Goal: Information Seeking & Learning: Find specific fact

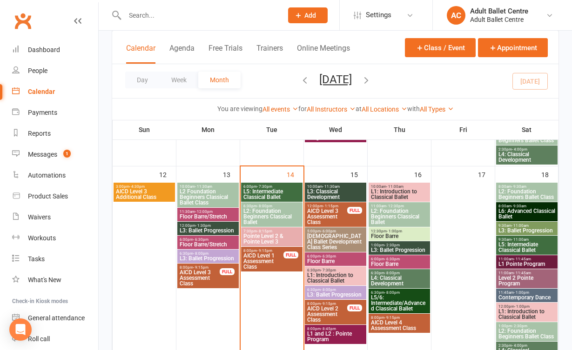
click at [371, 78] on icon "button" at bounding box center [366, 80] width 10 height 10
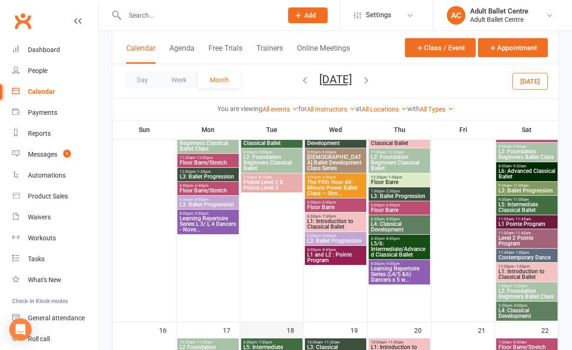
scroll to position [434, 0]
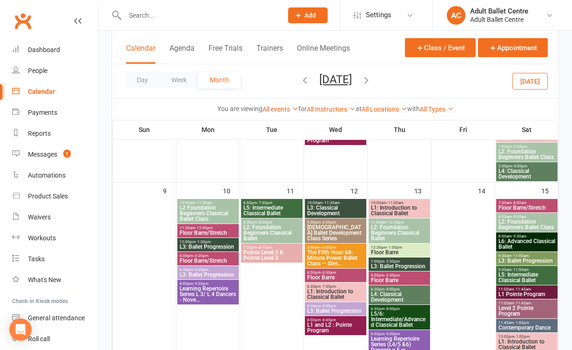
click at [541, 79] on button "[DATE]" at bounding box center [529, 81] width 35 height 17
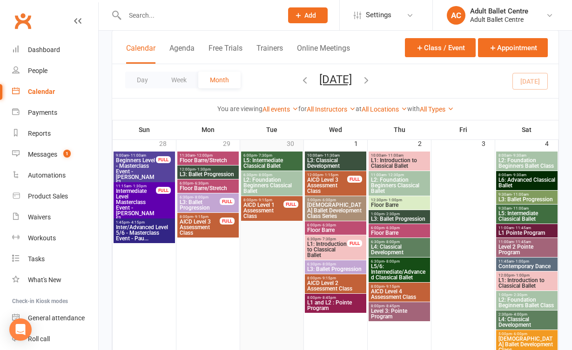
scroll to position [71, 0]
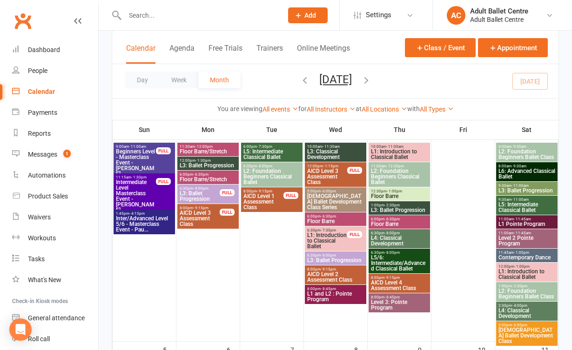
click at [210, 219] on span "AICD Level 3 Assessment Class" at bounding box center [199, 218] width 41 height 17
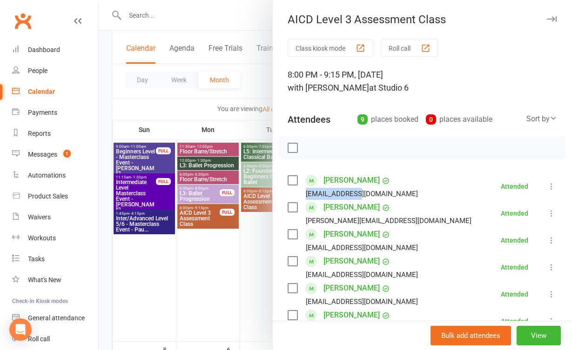
drag, startPoint x: 362, startPoint y: 193, endPoint x: 306, endPoint y: 198, distance: 56.5
click at [306, 198] on div "[EMAIL_ADDRESS][DOMAIN_NAME]" at bounding box center [354, 194] width 134 height 12
copy div "[EMAIL_ADDRESS][DOMAIN_NAME]"
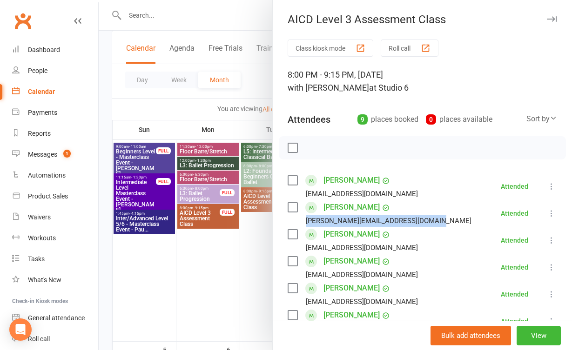
drag, startPoint x: 438, startPoint y: 220, endPoint x: 308, endPoint y: 222, distance: 130.3
click at [308, 222] on li "Bella Davidson [EMAIL_ADDRESS][DOMAIN_NAME] Attended More info Remove Mark abse…" at bounding box center [421, 213] width 269 height 27
drag, startPoint x: 302, startPoint y: 222, endPoint x: 443, endPoint y: 224, distance: 141.4
click at [443, 224] on li "Bella Davidson [EMAIL_ADDRESS][DOMAIN_NAME] Attended More info Remove Mark abse…" at bounding box center [421, 213] width 269 height 27
copy div "[PERSON_NAME][EMAIL_ADDRESS][DOMAIN_NAME]"
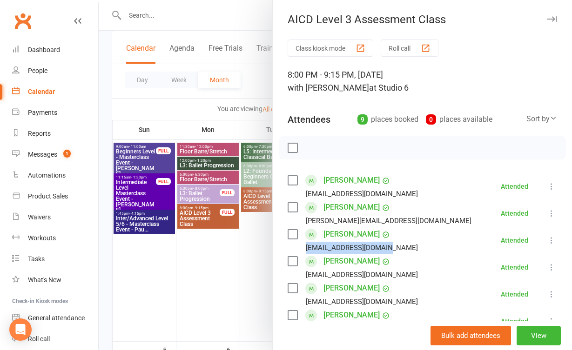
drag, startPoint x: 381, startPoint y: 247, endPoint x: 306, endPoint y: 248, distance: 75.8
click at [306, 248] on div "[EMAIL_ADDRESS][DOMAIN_NAME]" at bounding box center [354, 248] width 134 height 12
copy div "[EMAIL_ADDRESS][DOMAIN_NAME]"
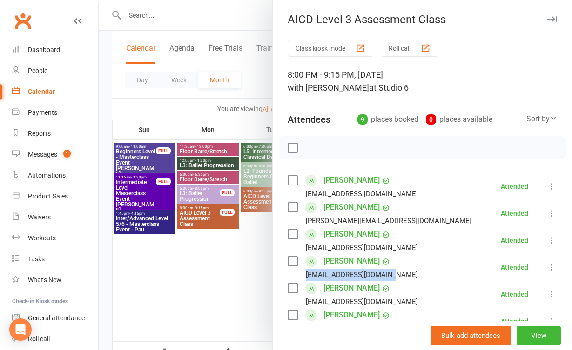
drag, startPoint x: 390, startPoint y: 274, endPoint x: 299, endPoint y: 274, distance: 91.2
click at [299, 274] on div "[EMAIL_ADDRESS][DOMAIN_NAME]" at bounding box center [354, 275] width 134 height 12
copy div "[EMAIL_ADDRESS][DOMAIN_NAME]"
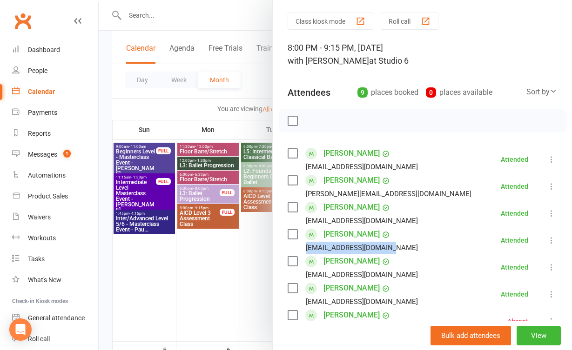
scroll to position [94, 0]
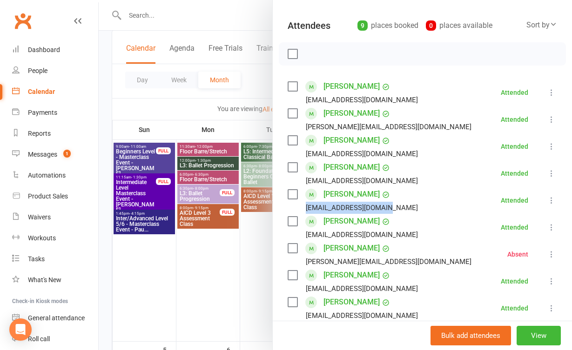
drag, startPoint x: 379, startPoint y: 210, endPoint x: 303, endPoint y: 210, distance: 75.8
click at [303, 210] on div "[EMAIL_ADDRESS][DOMAIN_NAME]" at bounding box center [354, 208] width 134 height 12
copy div "[EMAIL_ADDRESS][DOMAIN_NAME]"
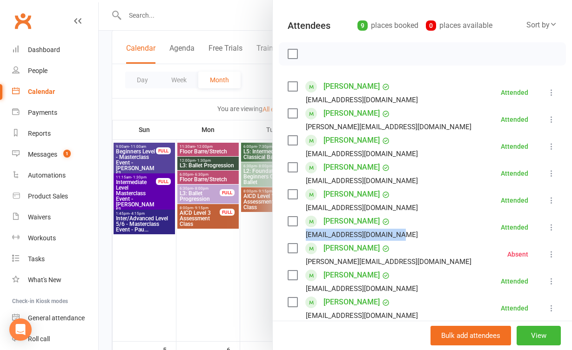
drag, startPoint x: 405, startPoint y: 236, endPoint x: 304, endPoint y: 234, distance: 101.4
click at [304, 234] on li "[PERSON_NAME] [EMAIL_ADDRESS][DOMAIN_NAME] Attended More info Remove [PERSON_NA…" at bounding box center [421, 227] width 269 height 27
copy div "[EMAIL_ADDRESS][DOMAIN_NAME]"
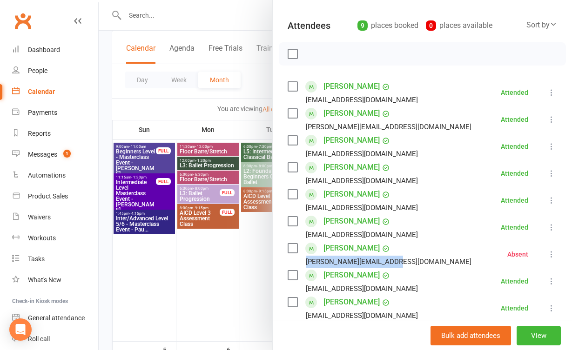
drag, startPoint x: 398, startPoint y: 259, endPoint x: 304, endPoint y: 262, distance: 94.0
click at [304, 262] on div "[PERSON_NAME][EMAIL_ADDRESS][DOMAIN_NAME]" at bounding box center [380, 262] width 187 height 12
copy div "[PERSON_NAME][EMAIL_ADDRESS][DOMAIN_NAME]"
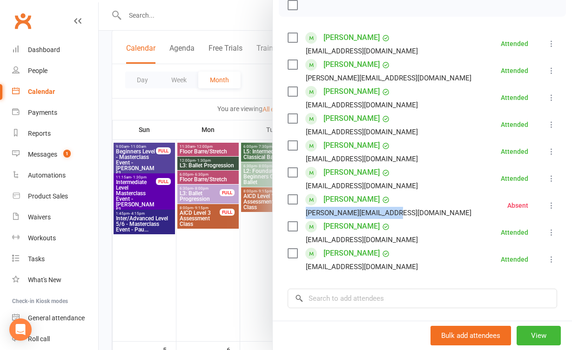
scroll to position [158, 0]
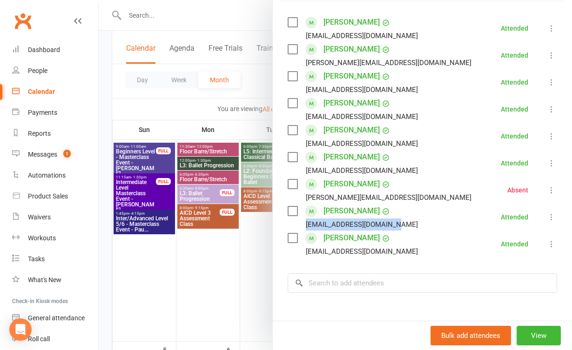
drag, startPoint x: 401, startPoint y: 226, endPoint x: 297, endPoint y: 224, distance: 103.8
click at [297, 224] on li "[PERSON_NAME] [EMAIL_ADDRESS][DOMAIN_NAME] Attended More info Remove Mark absen…" at bounding box center [421, 217] width 269 height 27
copy div "[EMAIL_ADDRESS][DOMAIN_NAME]"
drag, startPoint x: 363, startPoint y: 254, endPoint x: 302, endPoint y: 250, distance: 61.5
click at [302, 250] on div "[EMAIL_ADDRESS][DOMAIN_NAME]" at bounding box center [354, 252] width 134 height 12
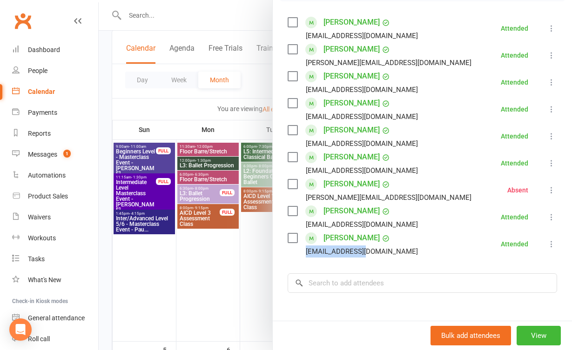
copy div "[EMAIL_ADDRESS][DOMAIN_NAME]"
click at [172, 114] on div at bounding box center [335, 175] width 473 height 350
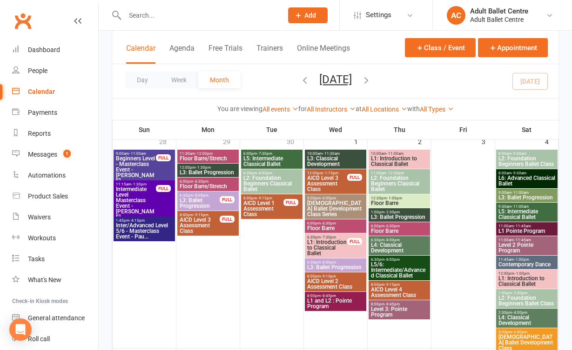
scroll to position [51, 0]
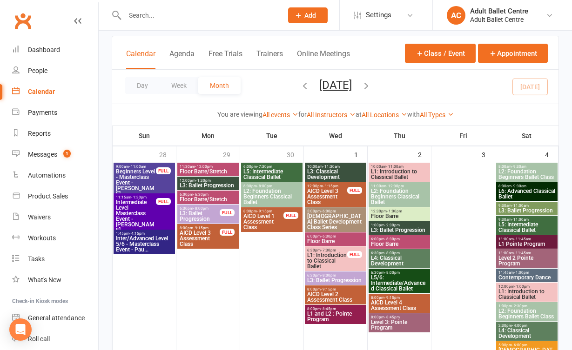
click at [266, 226] on span "AICD Level 1 Assessment Class" at bounding box center [263, 222] width 41 height 17
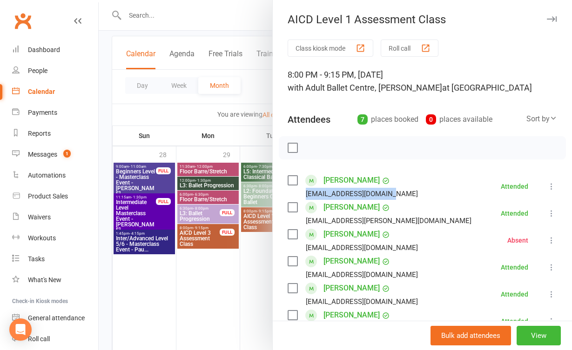
drag, startPoint x: 388, startPoint y: 195, endPoint x: 303, endPoint y: 196, distance: 85.6
click at [303, 196] on div "[EMAIL_ADDRESS][DOMAIN_NAME]" at bounding box center [354, 194] width 134 height 12
copy div "[EMAIL_ADDRESS][DOMAIN_NAME]"
click at [413, 226] on li "[PERSON_NAME] [PERSON_NAME][EMAIL_ADDRESS][PERSON_NAME][DOMAIN_NAME] Attended M…" at bounding box center [421, 213] width 269 height 27
click at [392, 224] on li "[PERSON_NAME] [PERSON_NAME][EMAIL_ADDRESS][PERSON_NAME][DOMAIN_NAME] Attended M…" at bounding box center [421, 213] width 269 height 27
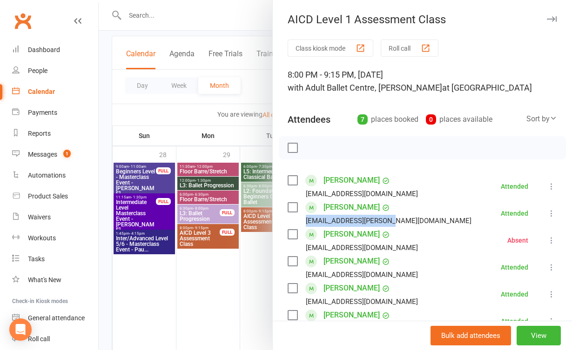
drag, startPoint x: 383, startPoint y: 221, endPoint x: 307, endPoint y: 222, distance: 76.8
click at [306, 222] on div "[EMAIL_ADDRESS][PERSON_NAME][DOMAIN_NAME]" at bounding box center [380, 221] width 187 height 12
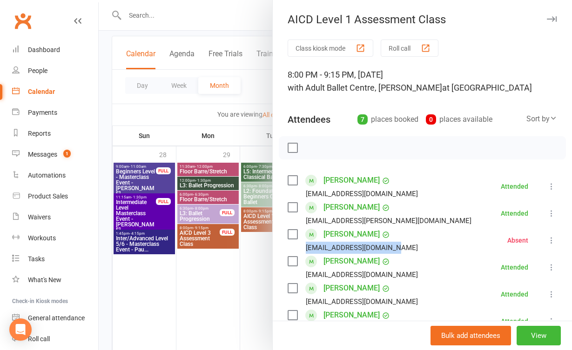
drag, startPoint x: 383, startPoint y: 248, endPoint x: 296, endPoint y: 249, distance: 87.0
click at [296, 249] on div "[EMAIL_ADDRESS][DOMAIN_NAME]" at bounding box center [354, 248] width 134 height 12
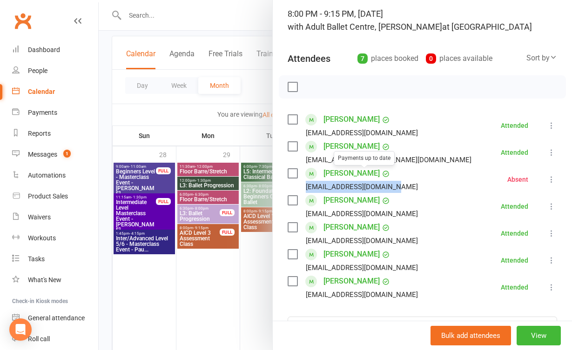
scroll to position [61, 0]
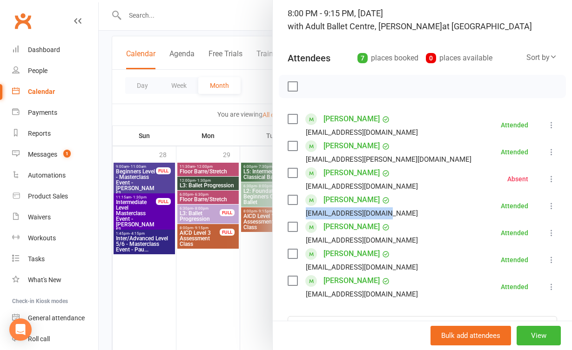
drag, startPoint x: 388, startPoint y: 214, endPoint x: 301, endPoint y: 214, distance: 86.5
click at [301, 214] on div "[EMAIL_ADDRESS][DOMAIN_NAME]" at bounding box center [354, 213] width 134 height 12
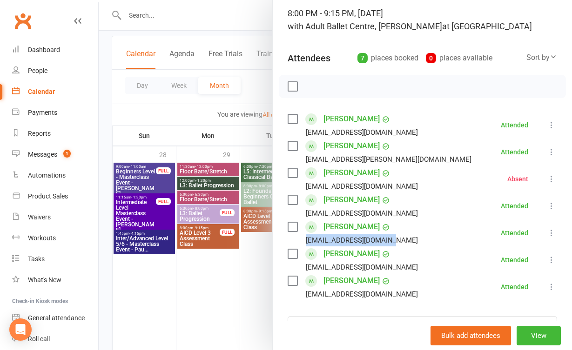
drag, startPoint x: 391, startPoint y: 241, endPoint x: 305, endPoint y: 241, distance: 86.5
click at [305, 241] on div "[EMAIL_ADDRESS][DOMAIN_NAME]" at bounding box center [354, 240] width 134 height 12
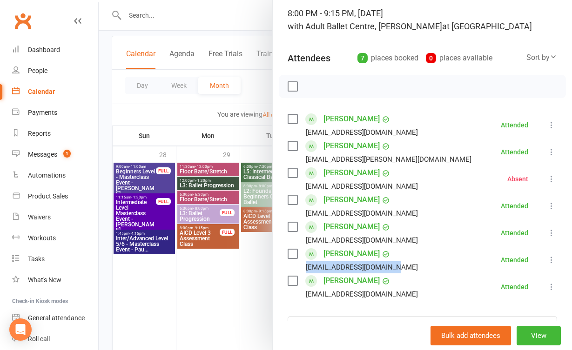
drag, startPoint x: 400, startPoint y: 268, endPoint x: 304, endPoint y: 267, distance: 95.4
click at [304, 267] on div "[EMAIL_ADDRESS][DOMAIN_NAME]" at bounding box center [354, 267] width 134 height 12
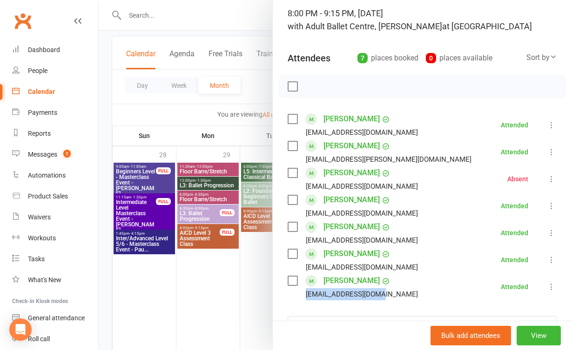
drag, startPoint x: 383, startPoint y: 293, endPoint x: 294, endPoint y: 293, distance: 88.8
click at [294, 293] on div "[EMAIL_ADDRESS][DOMAIN_NAME]" at bounding box center [354, 294] width 134 height 12
click at [254, 146] on div at bounding box center [335, 175] width 473 height 350
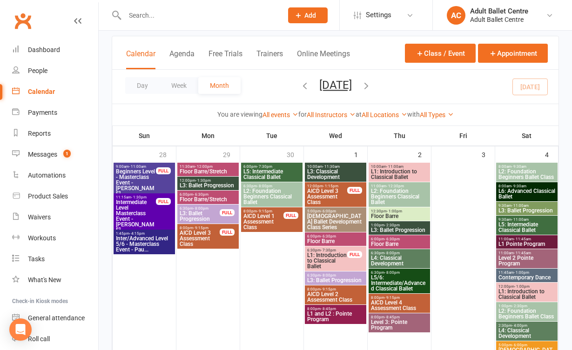
click at [336, 193] on span "AICD Level 3 Assessment Class" at bounding box center [327, 196] width 41 height 17
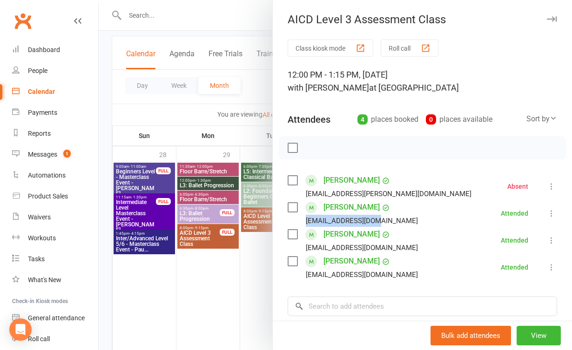
drag, startPoint x: 379, startPoint y: 224, endPoint x: 304, endPoint y: 223, distance: 74.9
click at [304, 223] on div "[EMAIL_ADDRESS][DOMAIN_NAME]" at bounding box center [354, 221] width 134 height 12
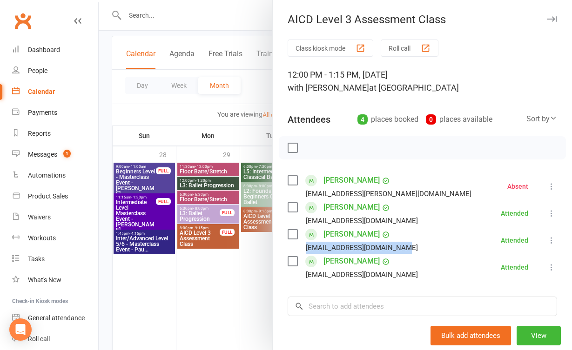
drag, startPoint x: 400, startPoint y: 250, endPoint x: 304, endPoint y: 245, distance: 95.5
click at [304, 245] on div "[EMAIL_ADDRESS][DOMAIN_NAME]" at bounding box center [354, 248] width 134 height 12
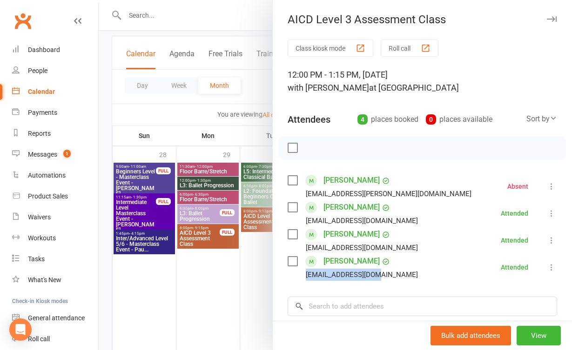
drag, startPoint x: 379, startPoint y: 275, endPoint x: 302, endPoint y: 274, distance: 76.8
click at [302, 274] on div "[EMAIL_ADDRESS][DOMAIN_NAME]" at bounding box center [354, 275] width 134 height 12
click at [253, 154] on div at bounding box center [335, 175] width 473 height 350
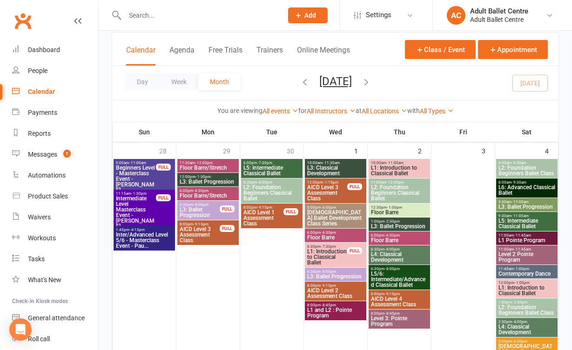
scroll to position [59, 0]
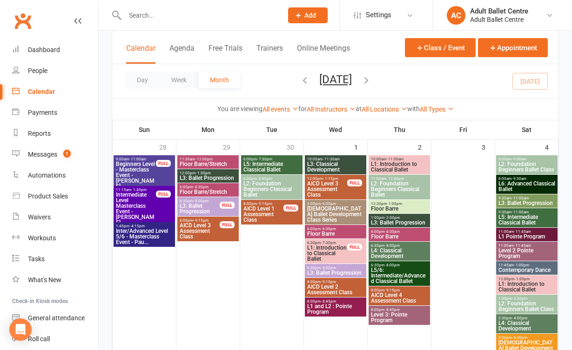
click at [341, 289] on span "AICD Level 2 Assessment Class" at bounding box center [336, 289] width 58 height 11
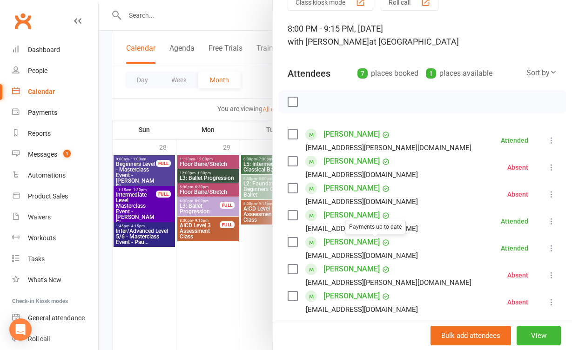
scroll to position [53, 0]
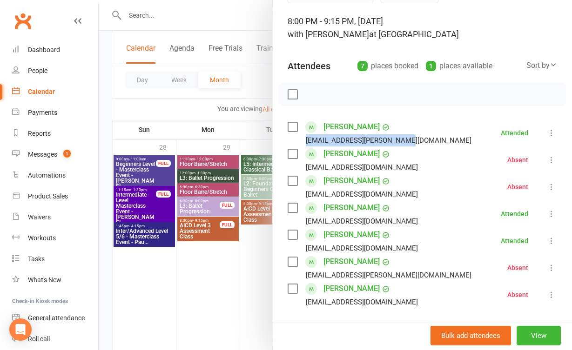
drag, startPoint x: 398, startPoint y: 142, endPoint x: 296, endPoint y: 145, distance: 101.4
click at [296, 145] on div "[EMAIL_ADDRESS][PERSON_NAME][DOMAIN_NAME]" at bounding box center [380, 140] width 187 height 12
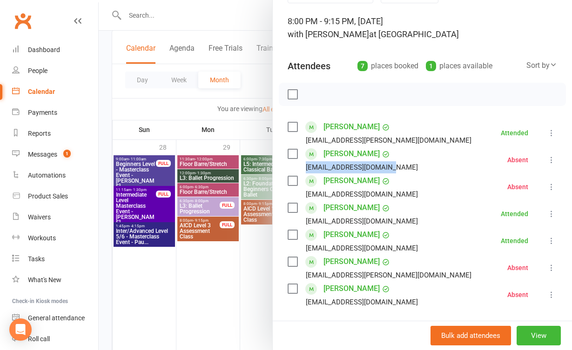
drag, startPoint x: 398, startPoint y: 167, endPoint x: 302, endPoint y: 166, distance: 95.8
click at [302, 166] on li "[PERSON_NAME] [EMAIL_ADDRESS][DOMAIN_NAME] Absent More info Remove Check in Res…" at bounding box center [421, 160] width 269 height 27
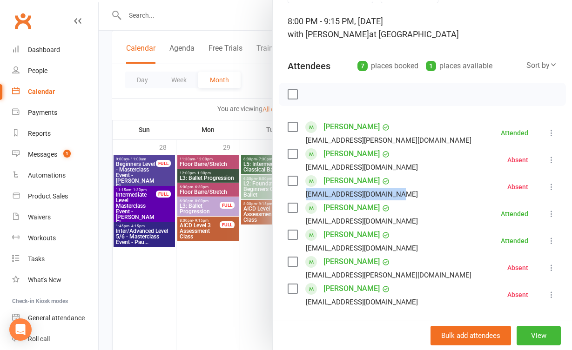
drag, startPoint x: 393, startPoint y: 193, endPoint x: 306, endPoint y: 193, distance: 87.5
click at [306, 193] on div "[EMAIL_ADDRESS][DOMAIN_NAME]" at bounding box center [354, 194] width 134 height 12
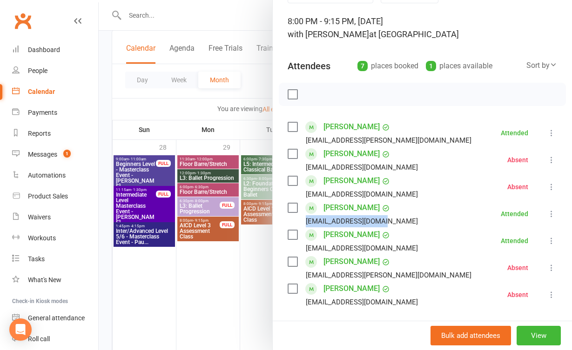
drag, startPoint x: 380, startPoint y: 224, endPoint x: 305, endPoint y: 222, distance: 75.4
click at [305, 222] on div "[EMAIL_ADDRESS][DOMAIN_NAME]" at bounding box center [354, 221] width 134 height 12
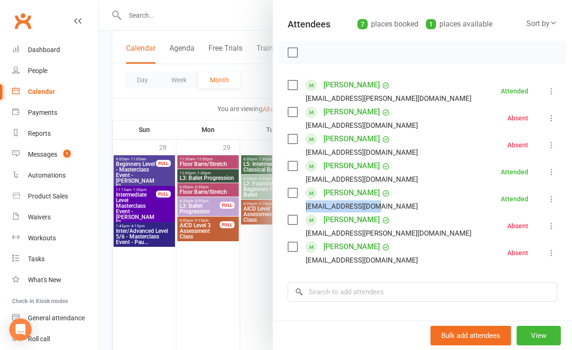
drag, startPoint x: 385, startPoint y: 208, endPoint x: 300, endPoint y: 208, distance: 84.7
click at [300, 208] on li "[PERSON_NAME] [EMAIL_ADDRESS][DOMAIN_NAME] Attended More info Remove [PERSON_NA…" at bounding box center [421, 199] width 269 height 27
drag, startPoint x: 383, startPoint y: 233, endPoint x: 306, endPoint y: 230, distance: 77.3
click at [306, 230] on li "[PERSON_NAME] [PERSON_NAME][EMAIL_ADDRESS][PERSON_NAME][DOMAIN_NAME] Absent Mor…" at bounding box center [421, 226] width 269 height 27
drag, startPoint x: 380, startPoint y: 261, endPoint x: 306, endPoint y: 261, distance: 74.0
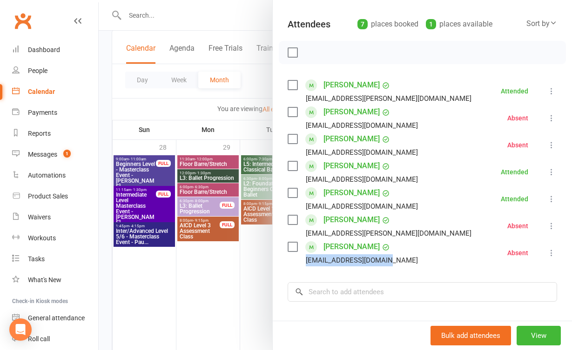
click at [306, 261] on div "[EMAIL_ADDRESS][DOMAIN_NAME]" at bounding box center [354, 260] width 134 height 12
click at [264, 147] on div at bounding box center [335, 175] width 473 height 350
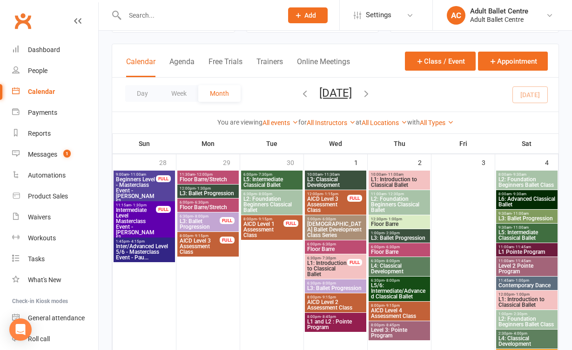
scroll to position [49, 0]
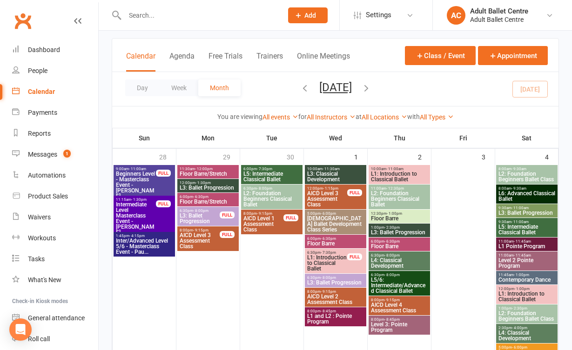
click at [345, 298] on span "AICD Level 2 Assessment Class" at bounding box center [336, 299] width 58 height 11
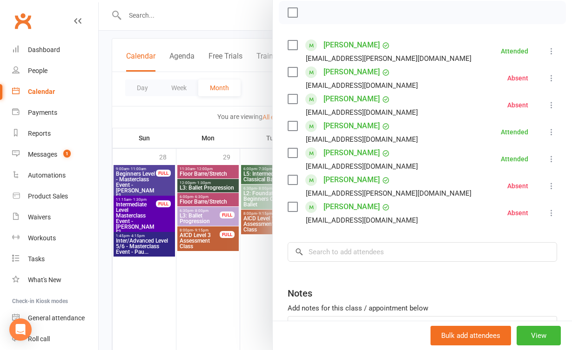
scroll to position [159, 0]
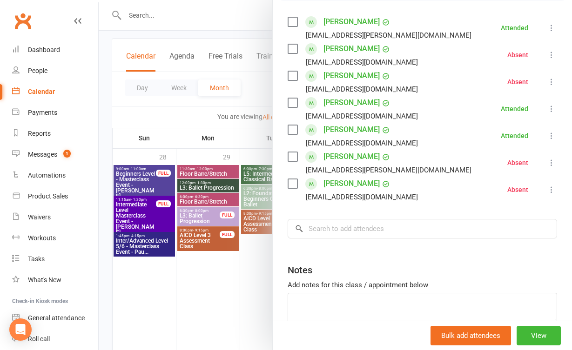
click at [236, 271] on div at bounding box center [335, 175] width 473 height 350
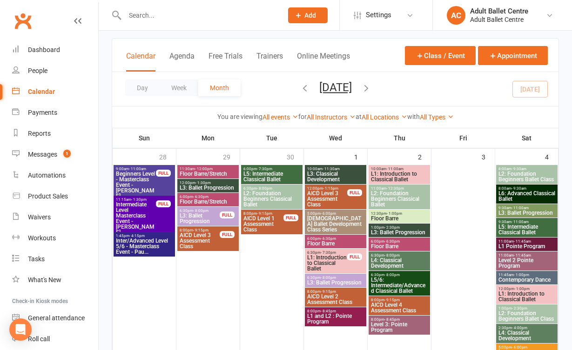
click at [400, 300] on span "8:00pm - 9:15pm" at bounding box center [399, 300] width 58 height 4
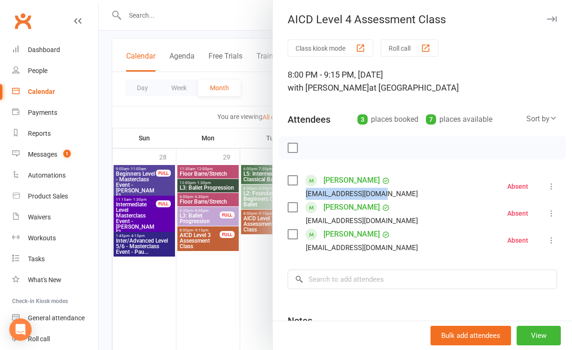
drag, startPoint x: 384, startPoint y: 196, endPoint x: 302, endPoint y: 198, distance: 81.9
click at [302, 198] on div "[EMAIL_ADDRESS][DOMAIN_NAME]" at bounding box center [354, 194] width 134 height 12
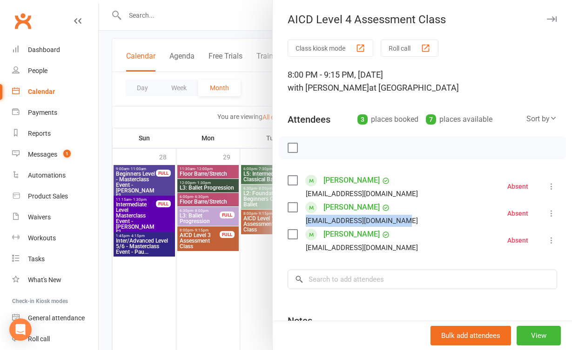
drag, startPoint x: 397, startPoint y: 222, endPoint x: 304, endPoint y: 223, distance: 93.0
click at [304, 223] on div "[EMAIL_ADDRESS][DOMAIN_NAME]" at bounding box center [354, 221] width 134 height 12
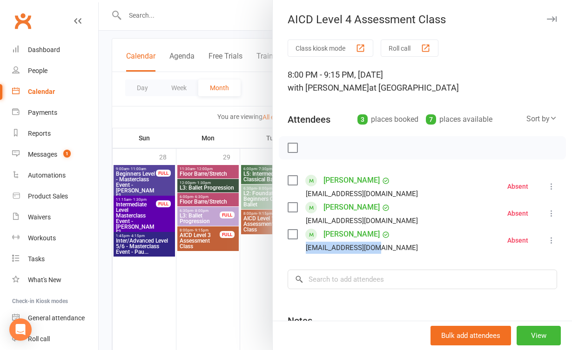
drag, startPoint x: 371, startPoint y: 250, endPoint x: 303, endPoint y: 247, distance: 68.0
click at [303, 247] on div "[EMAIL_ADDRESS][DOMAIN_NAME]" at bounding box center [354, 248] width 134 height 12
click at [151, 110] on div at bounding box center [335, 175] width 473 height 350
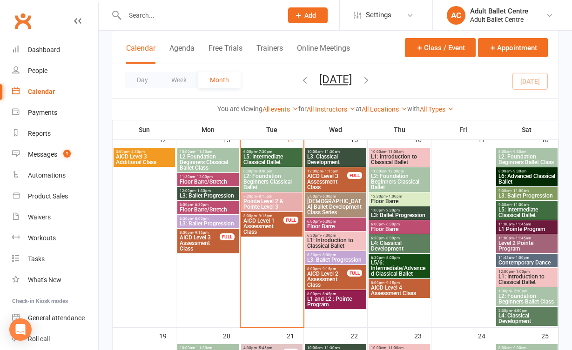
scroll to position [480, 0]
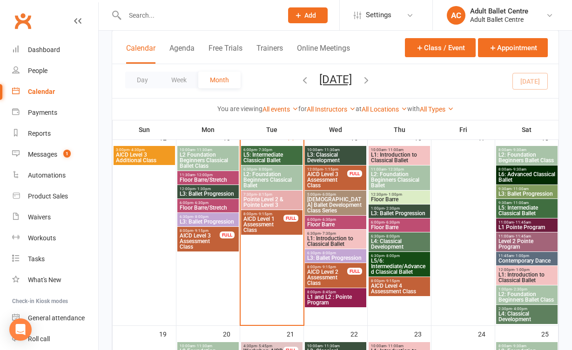
click at [259, 156] on span "L5: Intermediate Classical Ballet" at bounding box center [272, 157] width 58 height 11
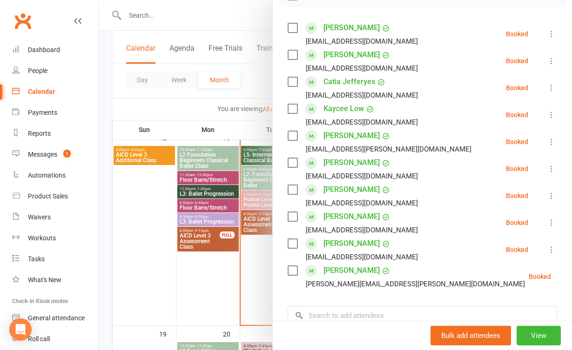
scroll to position [155, 0]
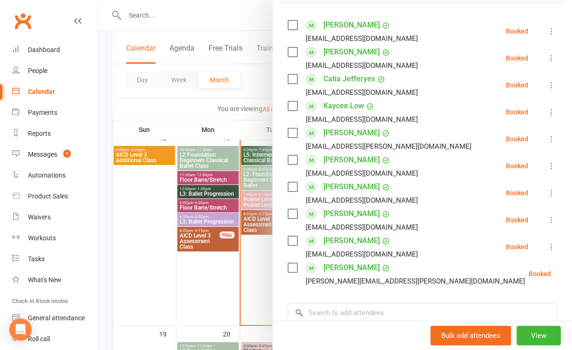
click at [254, 242] on div at bounding box center [335, 175] width 473 height 350
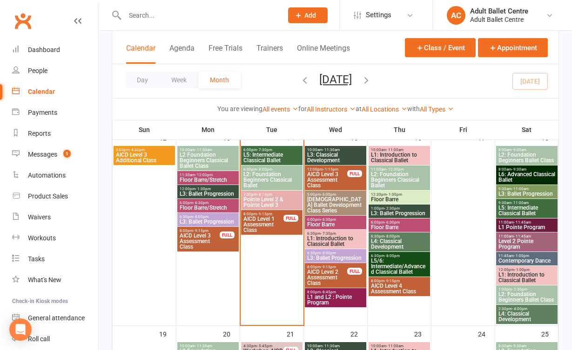
click at [266, 202] on span "Pointe Level 2 & Pointe Level 3" at bounding box center [272, 202] width 58 height 11
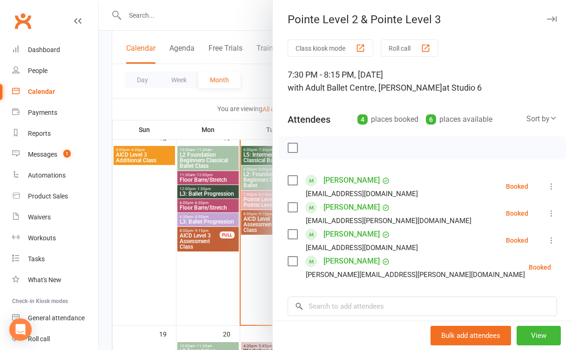
click at [254, 253] on div at bounding box center [335, 175] width 473 height 350
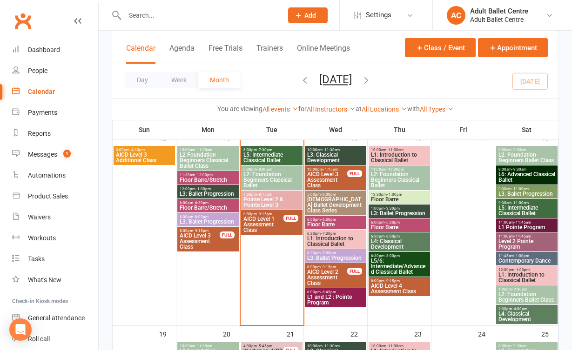
click at [268, 157] on span "L5: Intermediate Classical Ballet" at bounding box center [272, 157] width 58 height 11
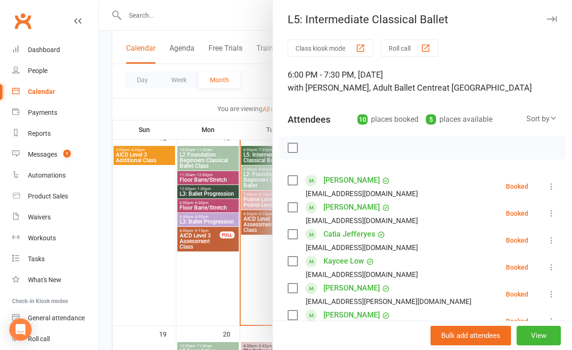
scroll to position [0, 0]
click at [246, 280] on div at bounding box center [335, 175] width 473 height 350
